Goal: Information Seeking & Learning: Learn about a topic

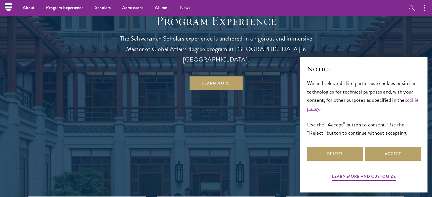
scroll to position [497, 0]
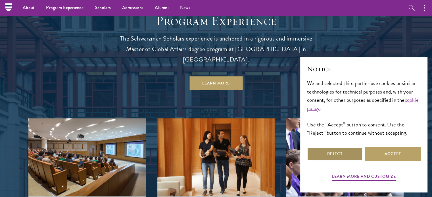
click at [329, 154] on button "Reject" at bounding box center [335, 154] width 56 height 14
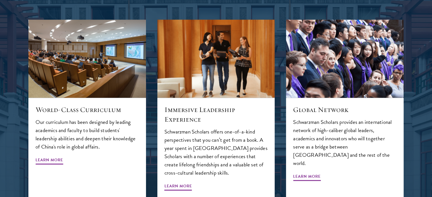
scroll to position [595, 0]
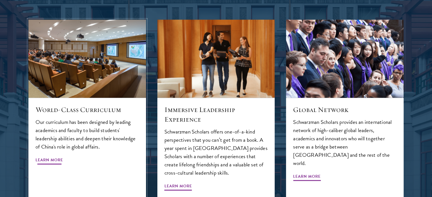
click at [49, 157] on span "Learn More" at bounding box center [50, 161] width 28 height 9
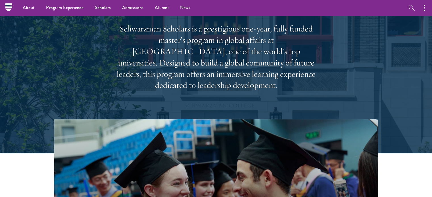
scroll to position [0, 0]
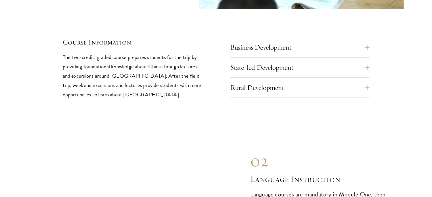
scroll to position [2446, 0]
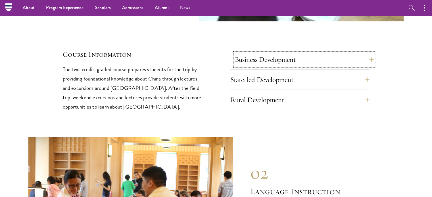
click at [291, 53] on button "Business Development" at bounding box center [304, 60] width 139 height 14
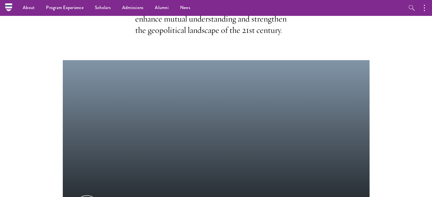
scroll to position [0, 0]
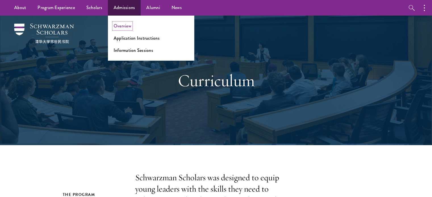
click at [125, 27] on link "Overview" at bounding box center [123, 26] width 18 height 7
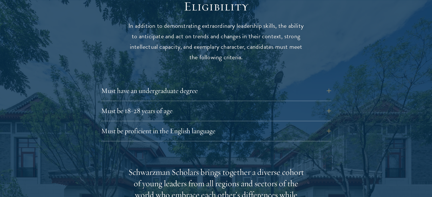
scroll to position [761, 0]
click at [330, 84] on button "Must have an undergraduate degree" at bounding box center [220, 91] width 230 height 14
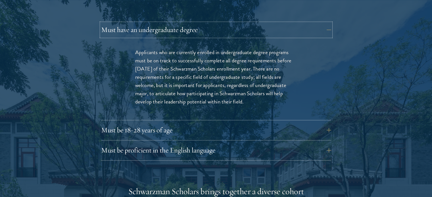
scroll to position [835, 0]
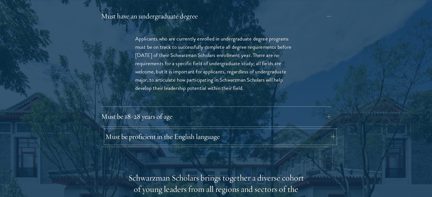
click at [332, 130] on button "Must be proficient in the English language" at bounding box center [220, 137] width 230 height 14
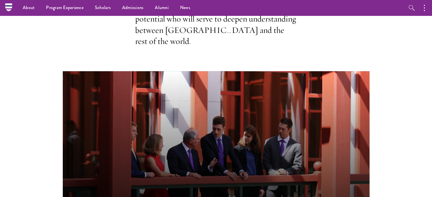
scroll to position [0, 0]
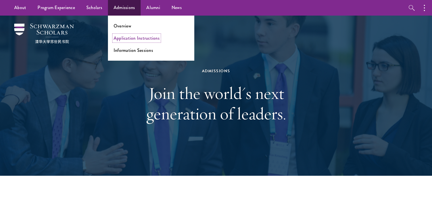
click at [130, 38] on link "Application Instructions" at bounding box center [137, 38] width 46 height 7
